Goal: Transaction & Acquisition: Purchase product/service

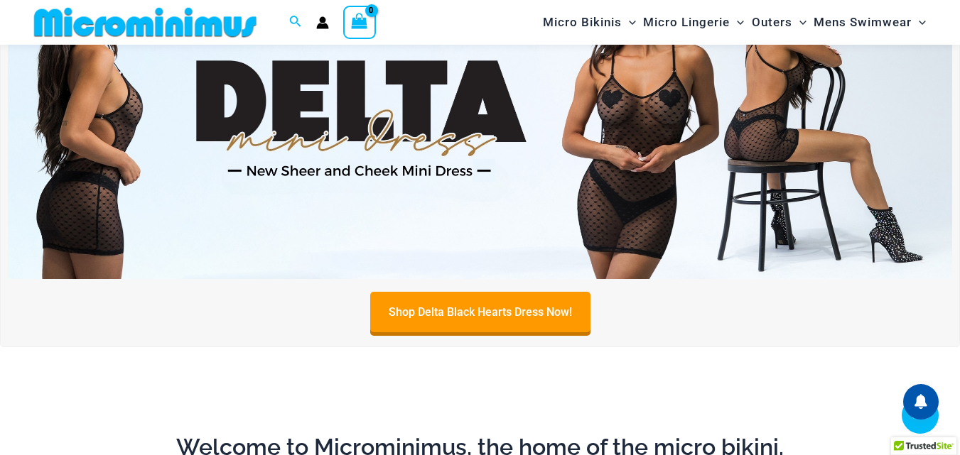
scroll to position [273, 0]
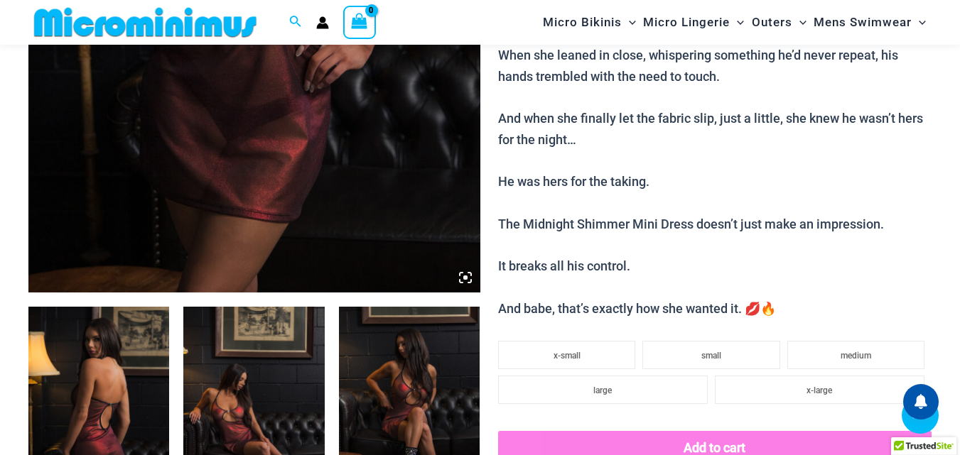
scroll to position [495, 0]
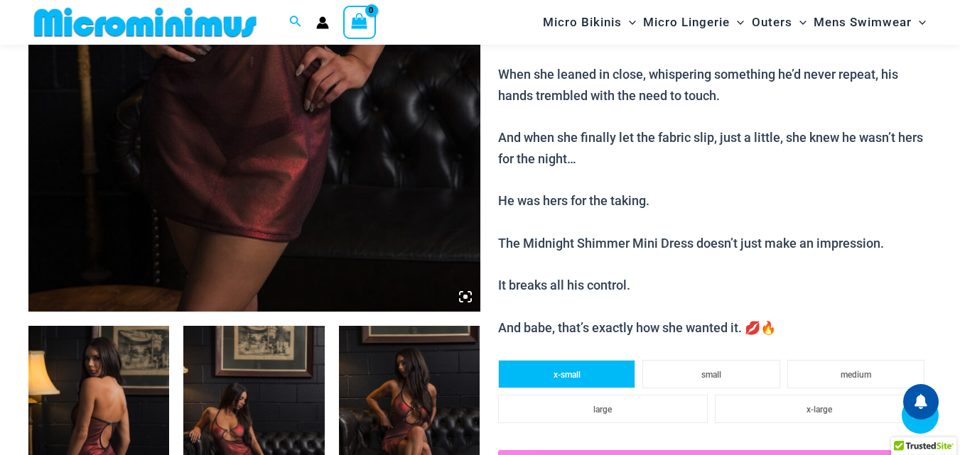
click at [550, 379] on li "x-small" at bounding box center [566, 374] width 137 height 28
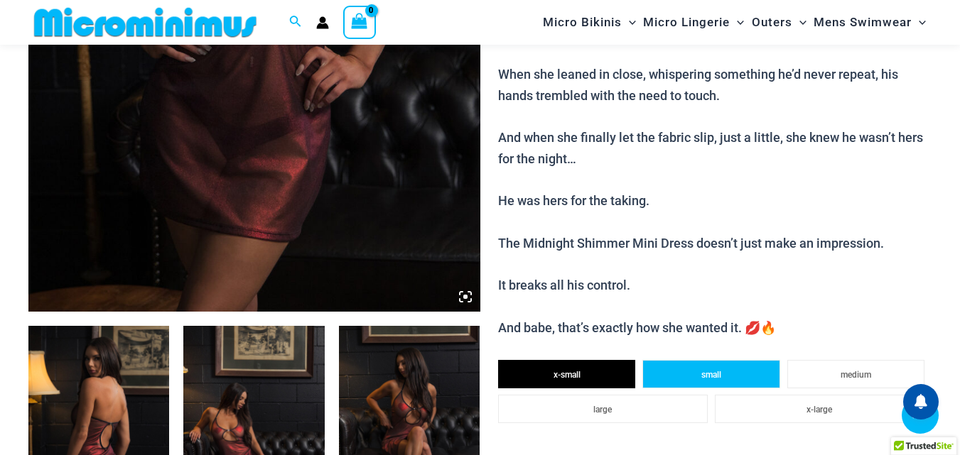
click at [695, 379] on li "small" at bounding box center [710, 374] width 137 height 28
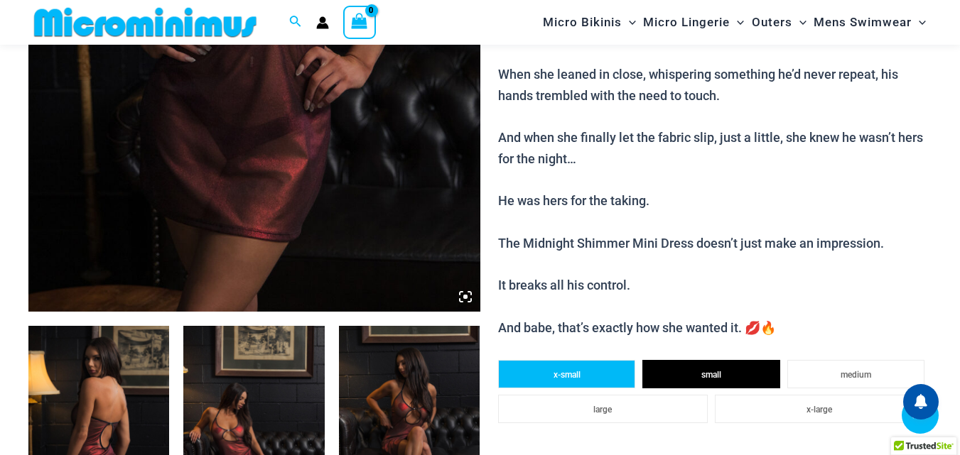
click at [589, 379] on li "x-small" at bounding box center [566, 374] width 137 height 28
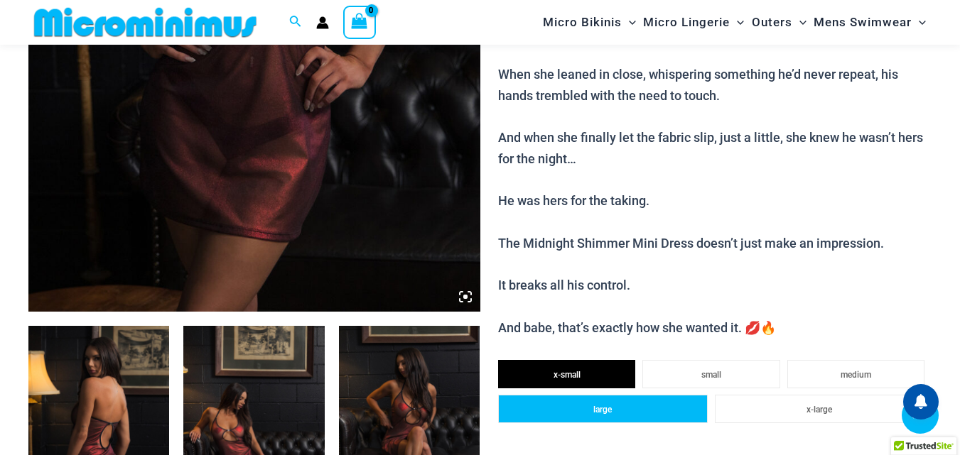
click at [593, 406] on span "large" at bounding box center [602, 410] width 18 height 10
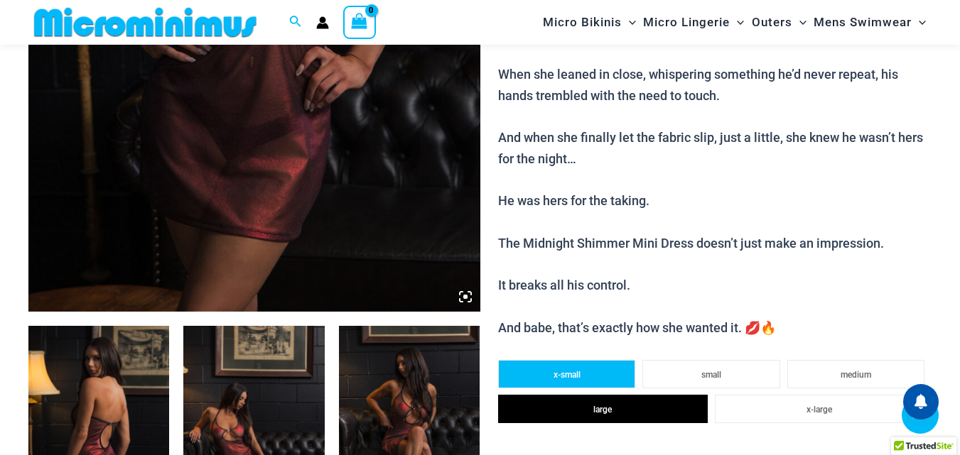
click at [588, 376] on li "x-small" at bounding box center [566, 374] width 137 height 28
